Goal: Check status

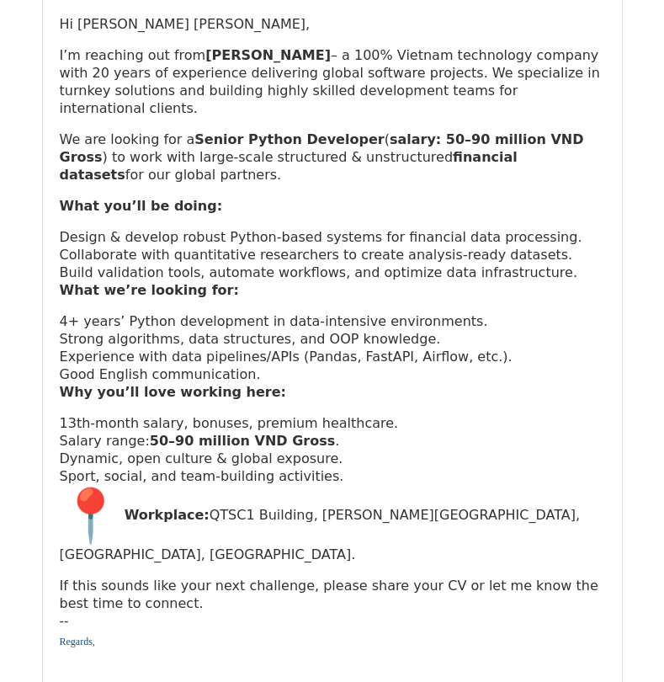
scroll to position [253, 0]
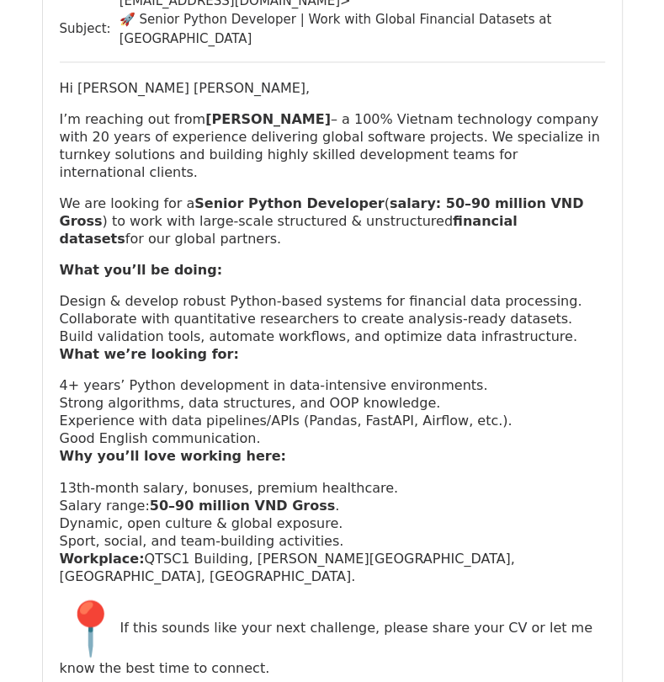
scroll to position [1042, 0]
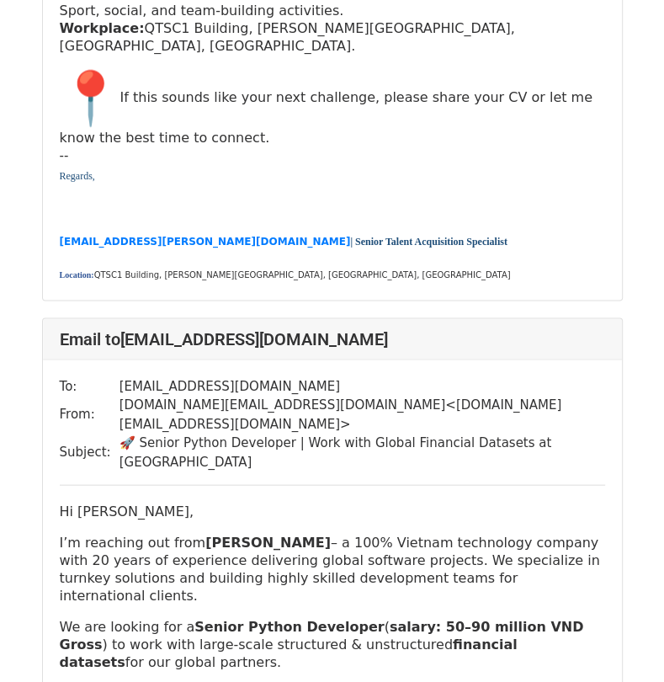
scroll to position [1768, 0]
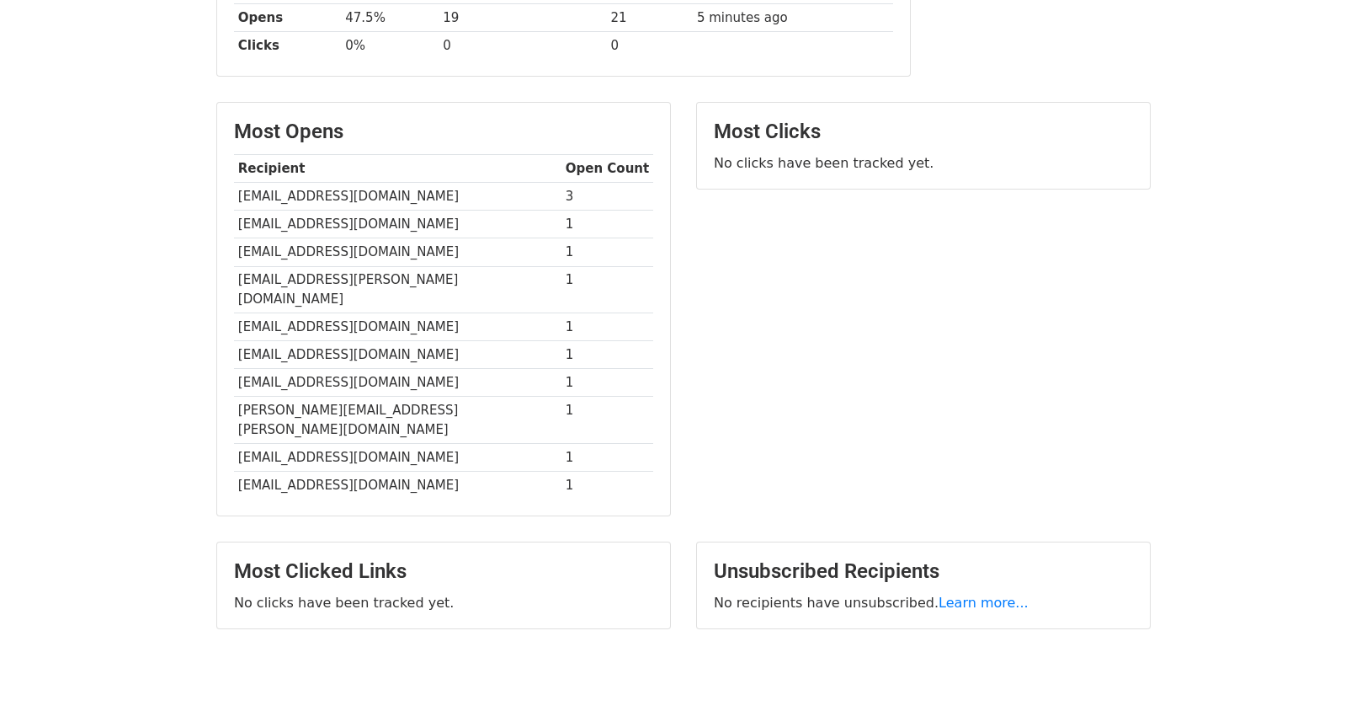
scroll to position [370, 0]
